Goal: Transaction & Acquisition: Subscribe to service/newsletter

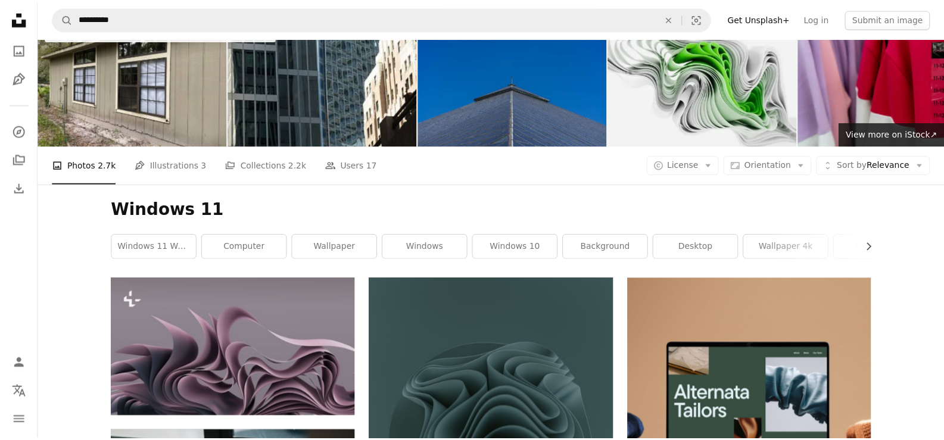
scroll to position [18, 0]
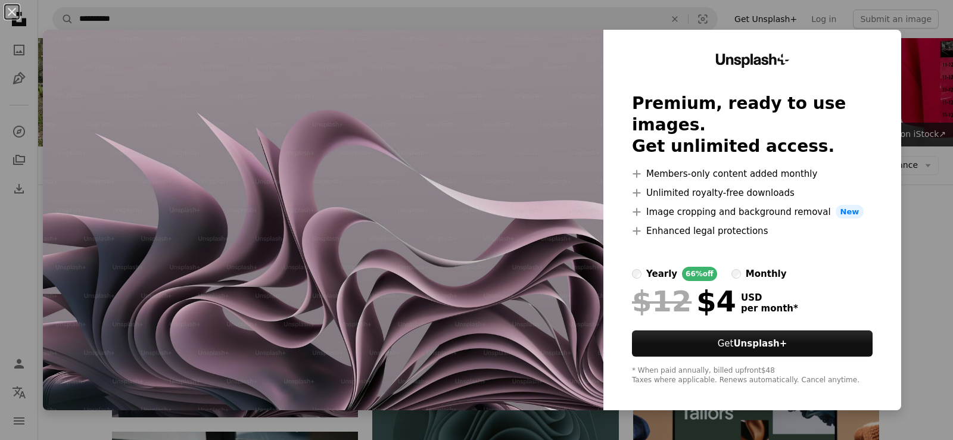
click at [513, 109] on img at bounding box center [323, 220] width 560 height 380
click at [554, 338] on img at bounding box center [323, 220] width 560 height 380
click at [866, 45] on div "Unsplash+ Premium, ready to use images. Get unlimited access. A plus sign Membe…" at bounding box center [752, 220] width 298 height 380
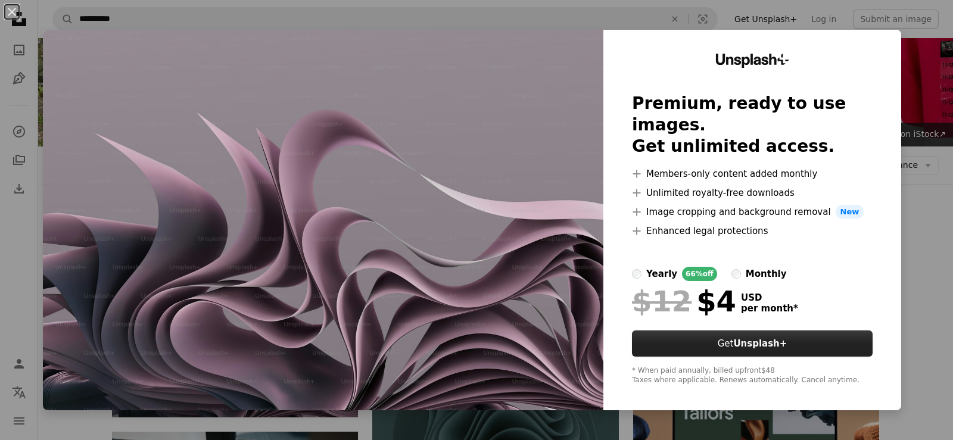
click at [772, 344] on strong "Unsplash+" at bounding box center [760, 343] width 54 height 11
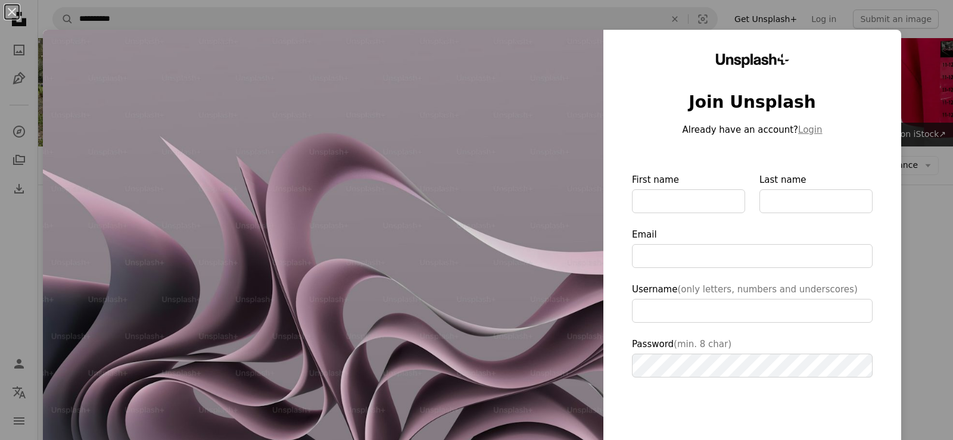
click at [488, 125] on img at bounding box center [323, 275] width 560 height 491
